Goal: Task Accomplishment & Management: Use online tool/utility

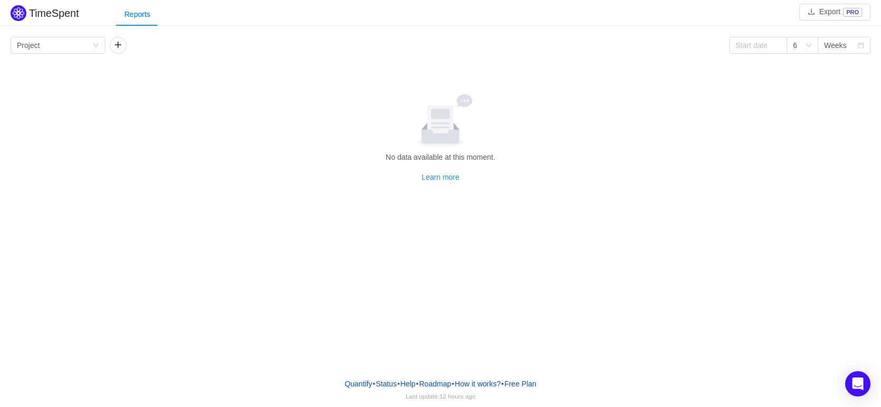
click at [654, 215] on div "TimeSpent Export PRO Reports Group by Project 6 Weeks No data available at this…" at bounding box center [440, 134] width 881 height 262
click at [90, 48] on div "Group by Project" at bounding box center [54, 45] width 75 height 16
click at [69, 80] on li "Team" at bounding box center [58, 83] width 95 height 17
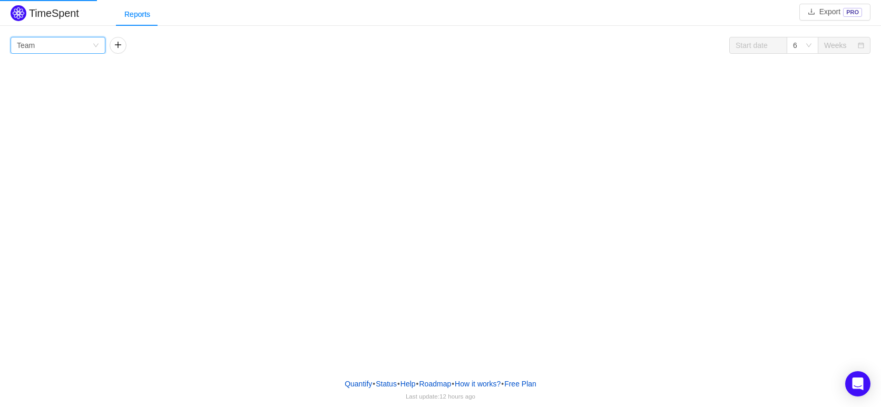
click at [94, 44] on icon "icon: down" at bounding box center [95, 46] width 5 height 4
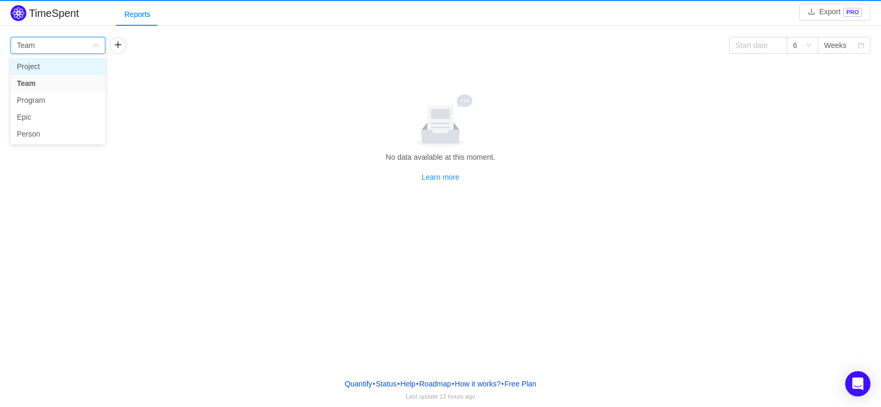
click at [60, 61] on li "Project" at bounding box center [58, 66] width 95 height 17
